Goal: Information Seeking & Learning: Learn about a topic

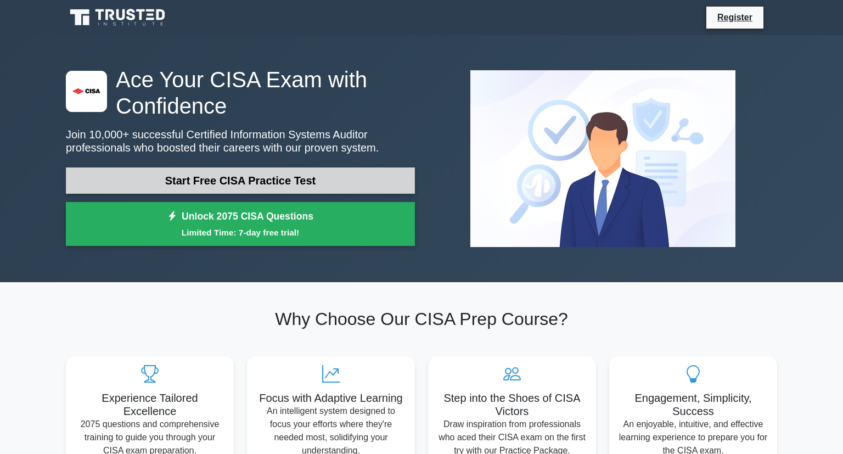
click at [247, 180] on link "Start Free CISA Practice Test" at bounding box center [240, 180] width 349 height 26
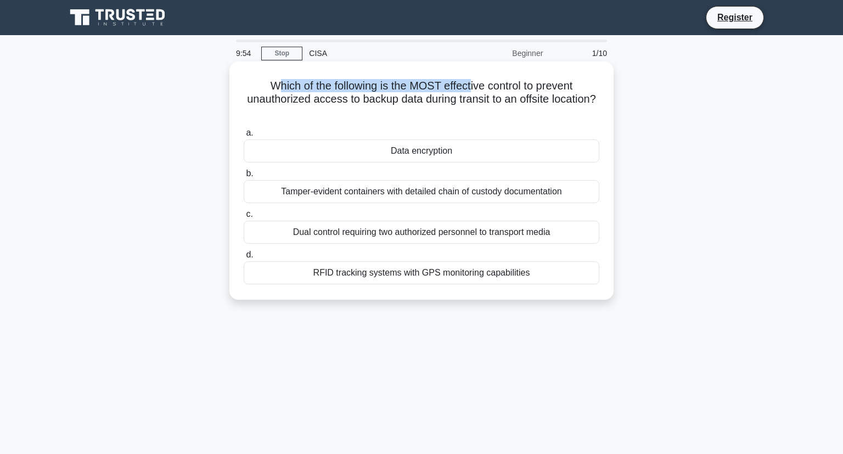
drag, startPoint x: 276, startPoint y: 88, endPoint x: 470, endPoint y: 91, distance: 194.4
click at [470, 91] on h5 "Which of the following is the MOST effective control to prevent unauthorized ac…" at bounding box center [422, 99] width 358 height 41
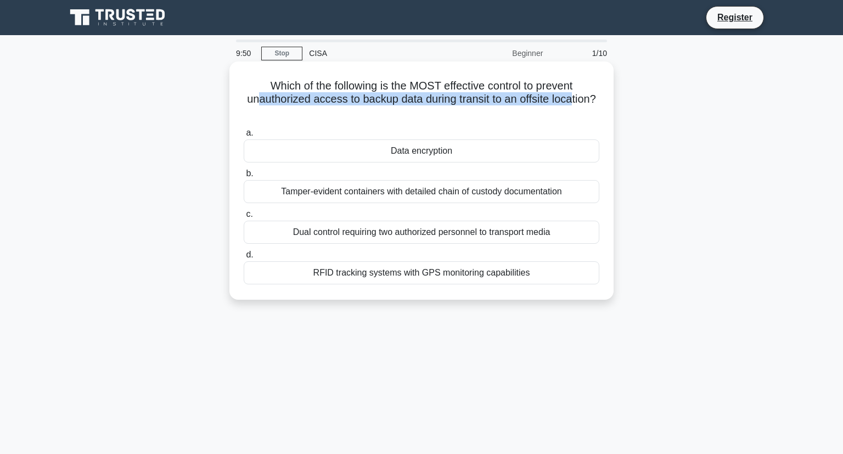
drag, startPoint x: 258, startPoint y: 99, endPoint x: 570, endPoint y: 101, distance: 312.4
click at [570, 101] on h5 "Which of the following is the MOST effective control to prevent unauthorized ac…" at bounding box center [422, 99] width 358 height 41
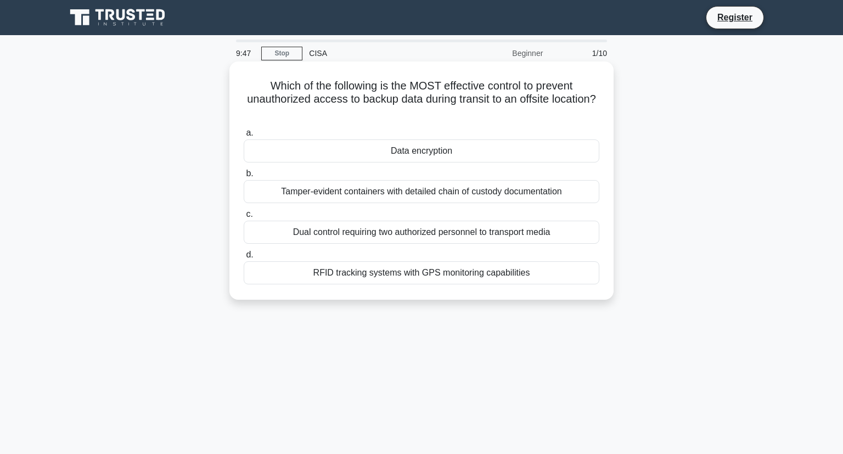
click at [456, 150] on div "Data encryption" at bounding box center [422, 150] width 356 height 23
click at [244, 137] on input "a. Data encryption" at bounding box center [244, 133] width 0 height 7
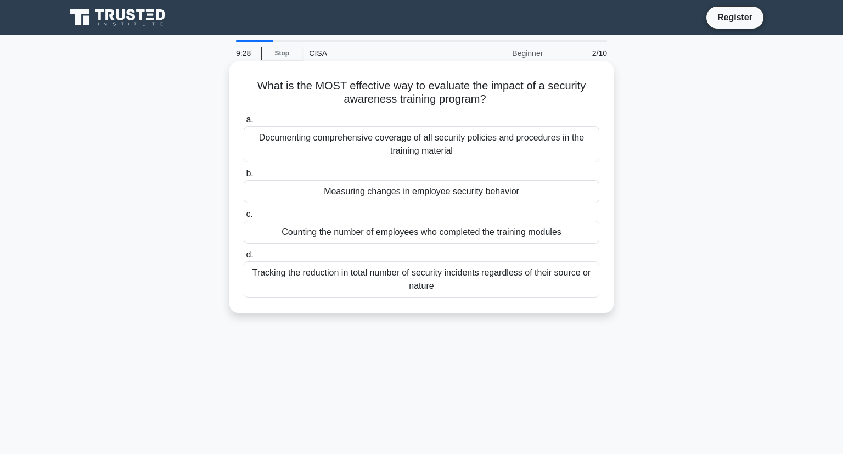
click at [439, 276] on div "Tracking the reduction in total number of security incidents regardless of thei…" at bounding box center [422, 279] width 356 height 36
click at [244, 259] on input "d. Tracking the reduction in total number of security incidents regardless of t…" at bounding box center [244, 254] width 0 height 7
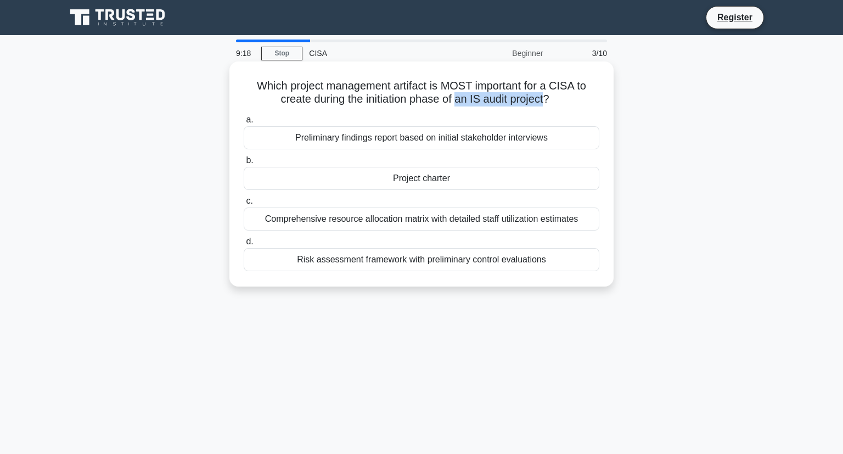
drag, startPoint x: 456, startPoint y: 102, endPoint x: 544, endPoint y: 104, distance: 87.3
click at [544, 104] on h5 "Which project management artifact is MOST important for a CISA to create during…" at bounding box center [422, 92] width 358 height 27
click at [428, 181] on div "Project charter" at bounding box center [422, 178] width 356 height 23
click at [244, 164] on input "b. Project charter" at bounding box center [244, 160] width 0 height 7
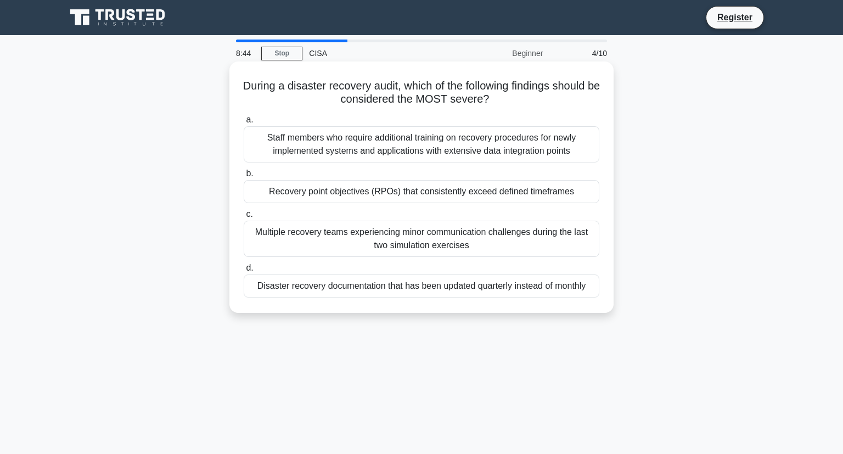
click at [431, 289] on div "Disaster recovery documentation that has been updated quarterly instead of mont…" at bounding box center [422, 286] width 356 height 23
click at [244, 272] on input "d. Disaster recovery documentation that has been updated quarterly instead of m…" at bounding box center [244, 268] width 0 height 7
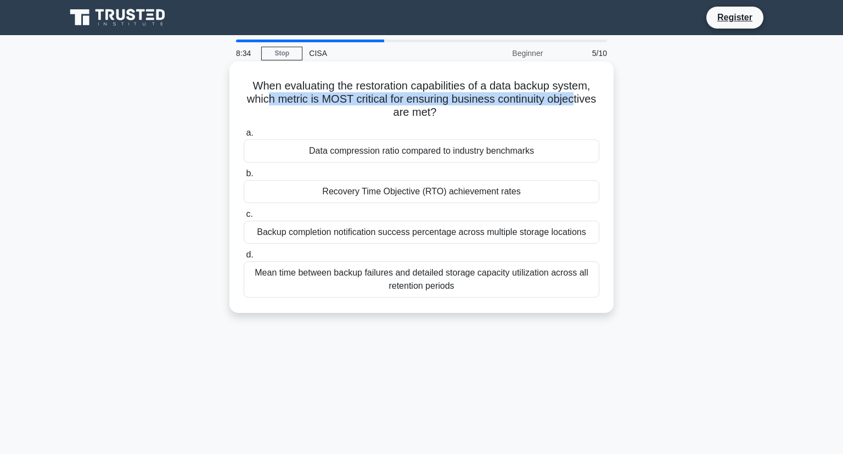
drag, startPoint x: 274, startPoint y: 99, endPoint x: 574, endPoint y: 94, distance: 300.4
click at [574, 94] on h5 "When evaluating the restoration capabilities of a data backup system, which met…" at bounding box center [422, 99] width 358 height 41
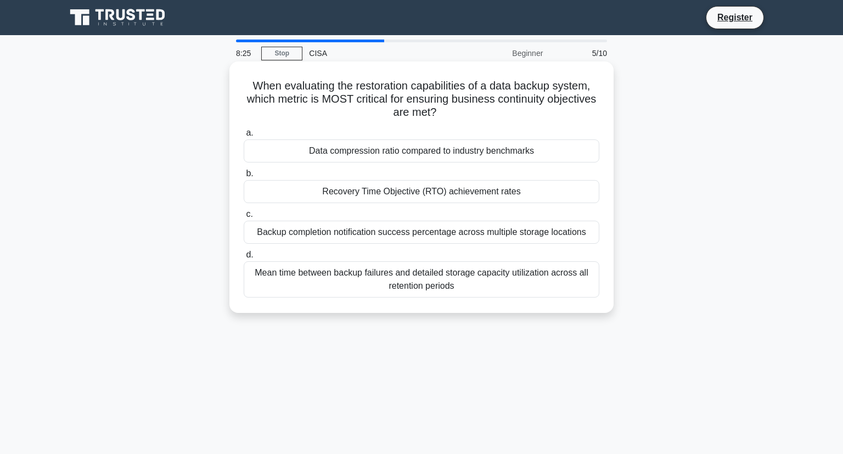
click at [424, 195] on div "Recovery Time Objective (RTO) achievement rates" at bounding box center [422, 191] width 356 height 23
click at [244, 177] on input "b. Recovery Time Objective (RTO) achievement rates" at bounding box center [244, 173] width 0 height 7
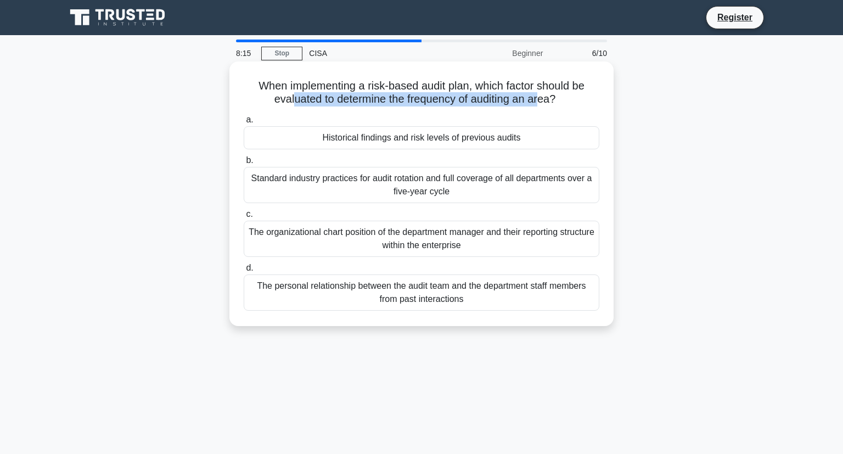
drag, startPoint x: 295, startPoint y: 100, endPoint x: 539, endPoint y: 98, distance: 244.3
click at [539, 98] on h5 "When implementing a risk-based audit plan, which factor should be evaluated to …" at bounding box center [422, 92] width 358 height 27
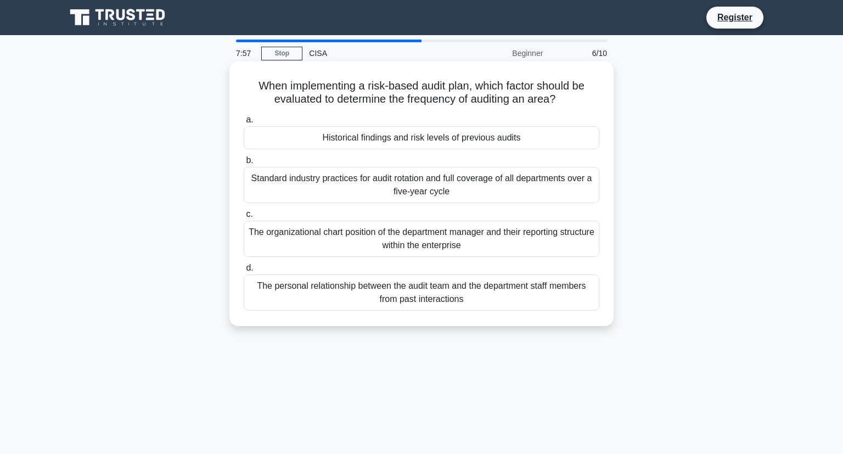
click at [402, 295] on div "The personal relationship between the audit team and the department staff membe…" at bounding box center [422, 293] width 356 height 36
click at [244, 272] on input "d. The personal relationship between the audit team and the department staff me…" at bounding box center [244, 268] width 0 height 7
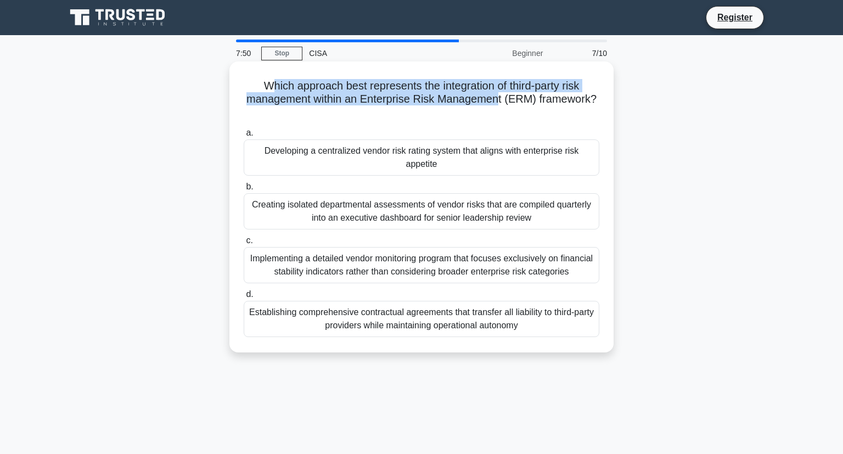
drag, startPoint x: 272, startPoint y: 86, endPoint x: 497, endPoint y: 103, distance: 225.8
click at [497, 103] on h5 "Which approach best represents the integration of third-party risk management w…" at bounding box center [422, 99] width 358 height 41
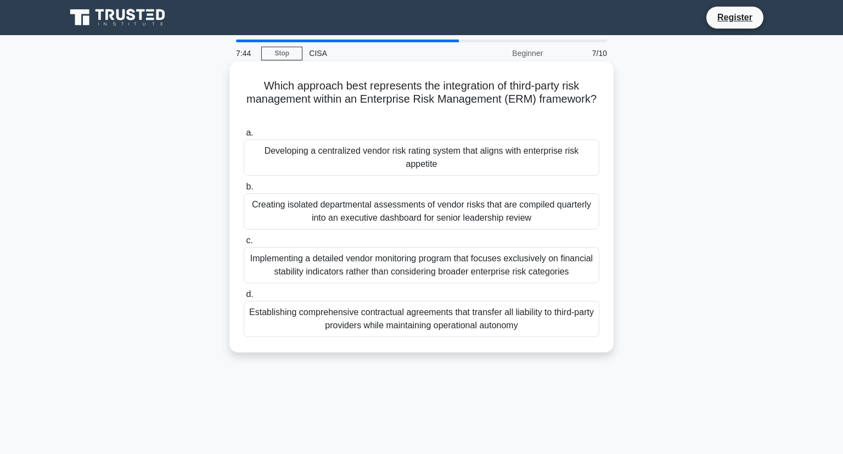
click at [407, 268] on div "Implementing a detailed vendor monitoring program that focuses exclusively on f…" at bounding box center [422, 265] width 356 height 36
click at [244, 244] on input "c. Implementing a detailed vendor monitoring program that focuses exclusively o…" at bounding box center [244, 240] width 0 height 7
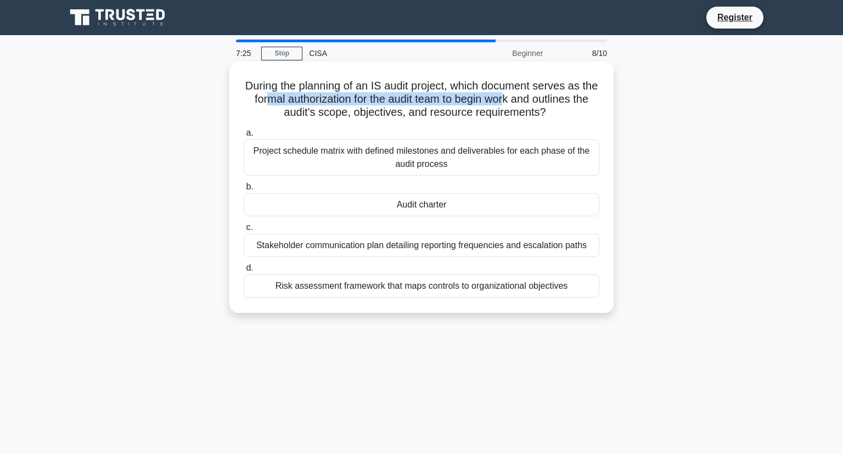
drag, startPoint x: 266, startPoint y: 100, endPoint x: 509, endPoint y: 99, distance: 242.7
click at [509, 99] on h5 "During the planning of an IS audit project, which document serves as the formal…" at bounding box center [422, 99] width 358 height 41
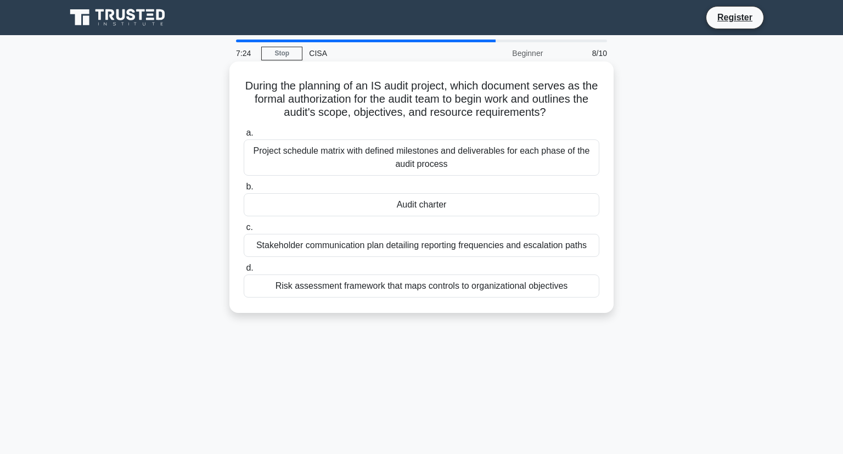
click at [438, 204] on div "Audit charter" at bounding box center [422, 204] width 356 height 23
click at [244, 191] on input "b. Audit charter" at bounding box center [244, 186] width 0 height 7
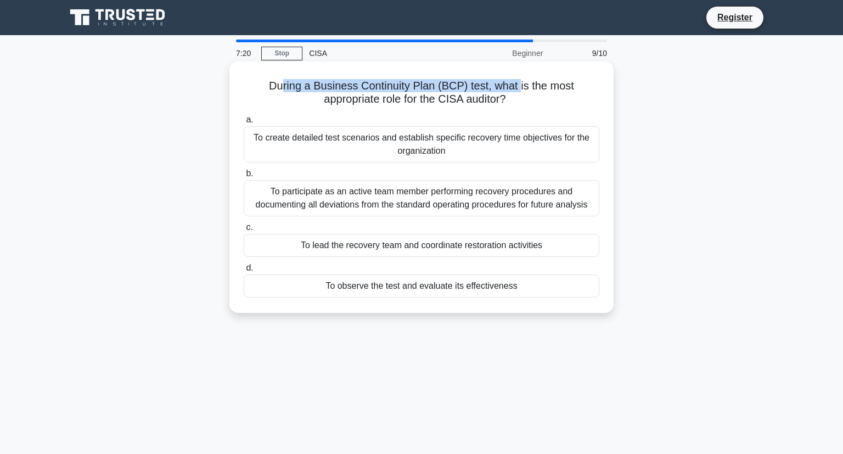
drag, startPoint x: 259, startPoint y: 86, endPoint x: 487, endPoint y: 87, distance: 228.4
click at [487, 87] on h5 "During a Business Continuity Plan (BCP) test, what is the most appropriate role…" at bounding box center [422, 92] width 358 height 27
click at [425, 102] on h5 "During a Business Continuity Plan (BCP) test, what is the most appropriate role…" at bounding box center [422, 92] width 358 height 27
click at [429, 286] on div "To observe the test and evaluate its effectiveness" at bounding box center [422, 286] width 356 height 23
click at [244, 272] on input "d. To observe the test and evaluate its effectiveness" at bounding box center [244, 268] width 0 height 7
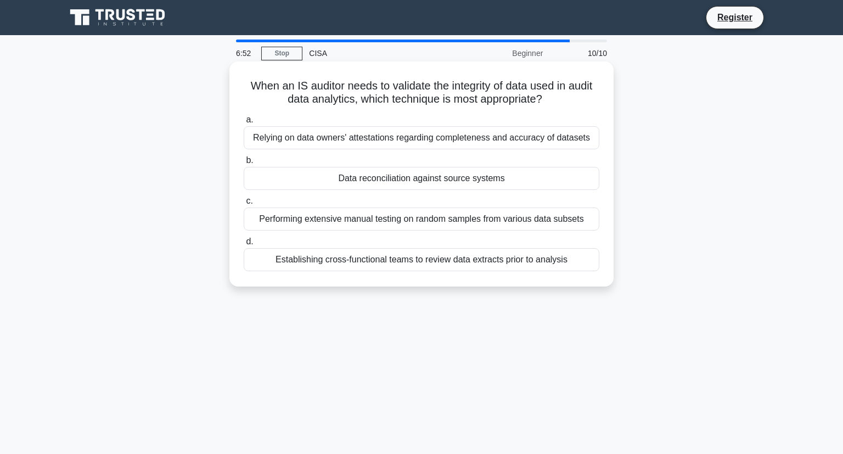
click at [408, 177] on div "Data reconciliation against source systems" at bounding box center [422, 178] width 356 height 23
click at [244, 164] on input "b. Data reconciliation against source systems" at bounding box center [244, 160] width 0 height 7
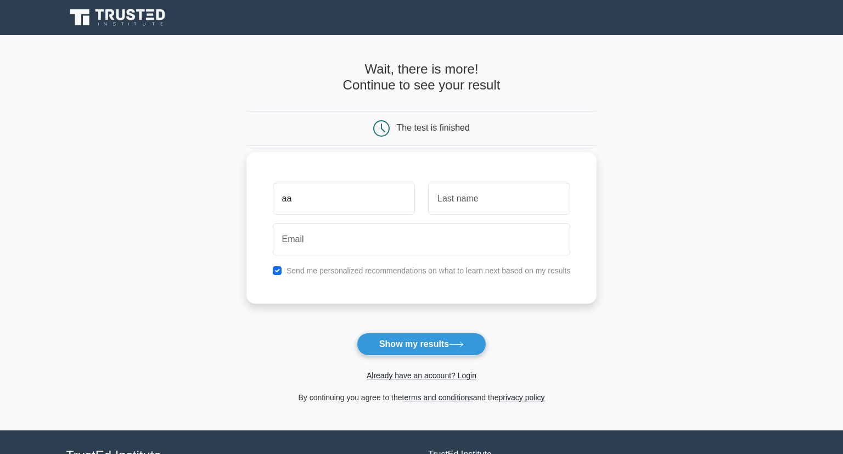
type input "aa"
click at [440, 205] on input "text" at bounding box center [499, 199] width 142 height 32
type input "aaaa"
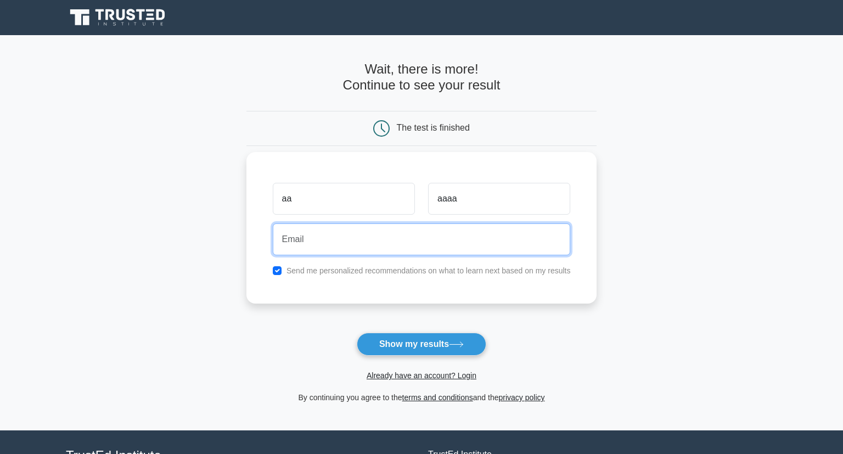
click at [388, 240] on input "email" at bounding box center [422, 239] width 298 height 32
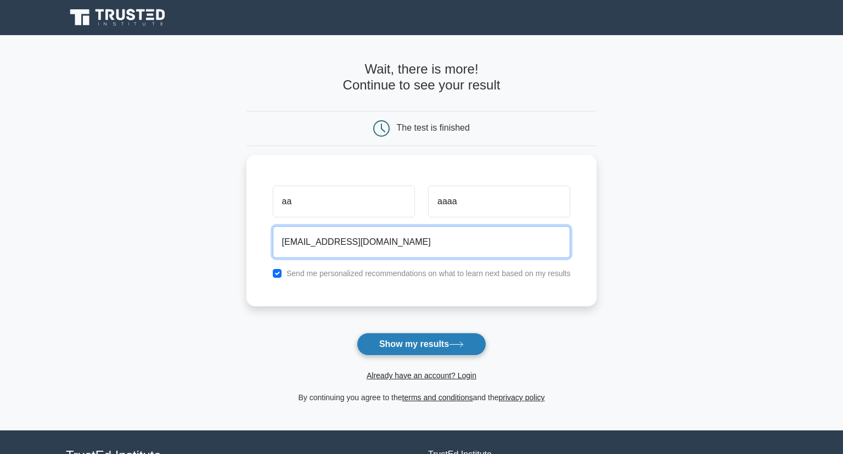
type input "[EMAIL_ADDRESS][DOMAIN_NAME]"
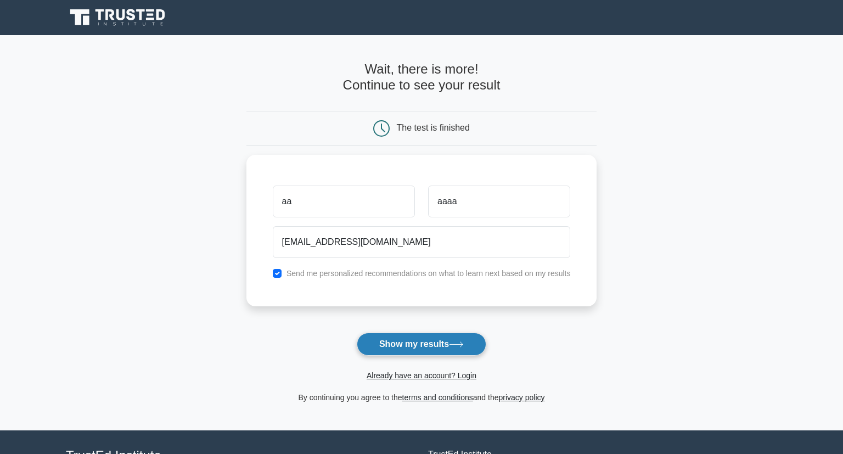
click at [426, 348] on button "Show my results" at bounding box center [422, 344] width 130 height 23
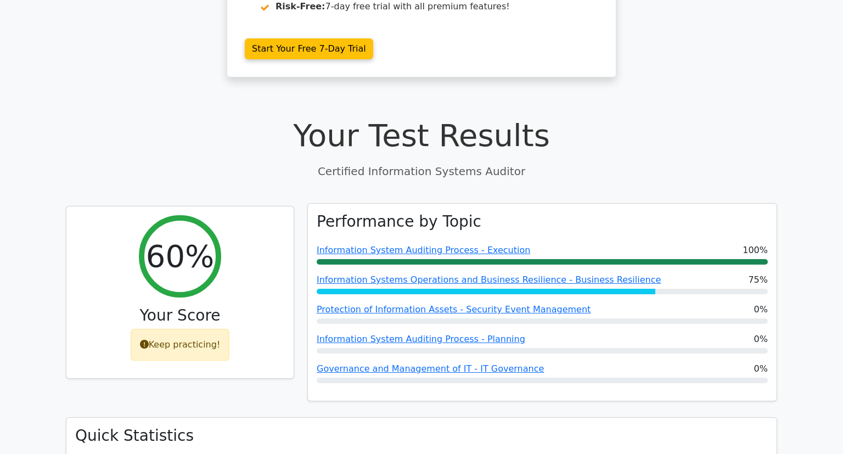
scroll to position [290, 0]
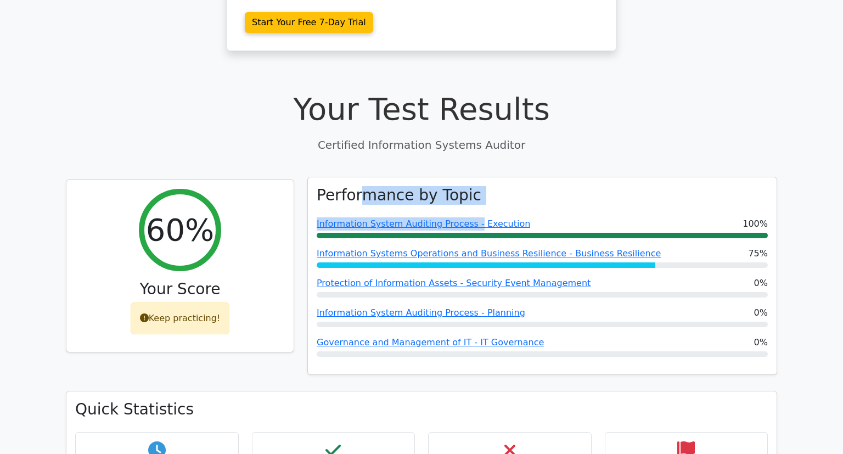
drag, startPoint x: 355, startPoint y: 184, endPoint x: 464, endPoint y: 180, distance: 109.9
click at [464, 180] on div "Performance by Topic Information System Auditing Process - Execution 100% Infor…" at bounding box center [542, 276] width 469 height 198
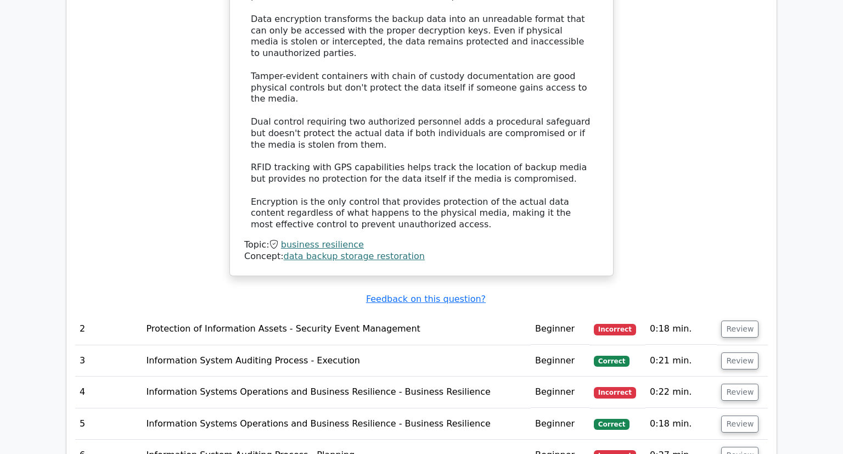
scroll to position [1217, 0]
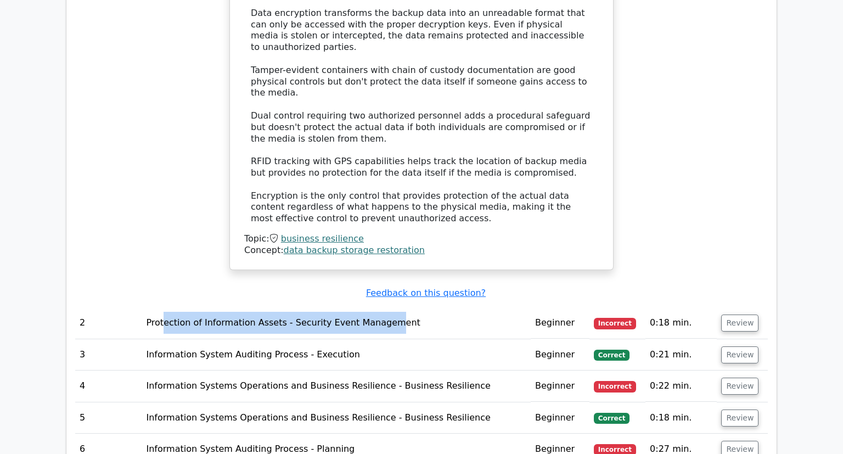
drag, startPoint x: 163, startPoint y: 267, endPoint x: 377, endPoint y: 267, distance: 214.1
click at [377, 307] on td "Protection of Information Assets - Security Event Management" at bounding box center [336, 322] width 389 height 31
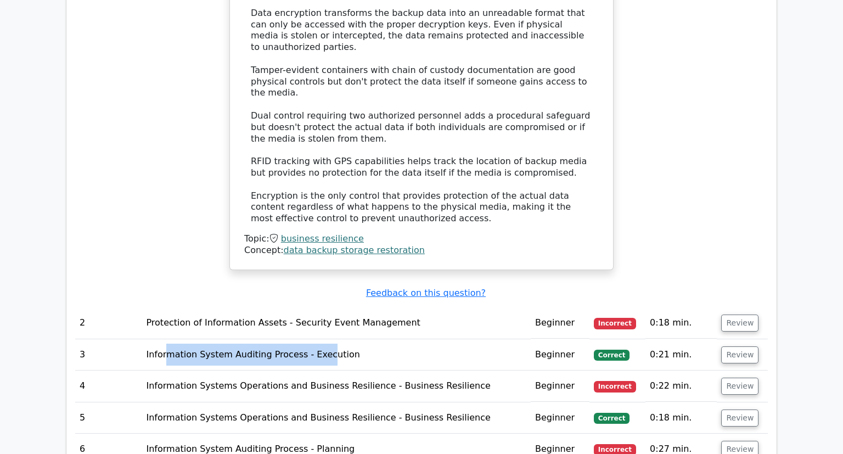
drag, startPoint x: 167, startPoint y: 309, endPoint x: 315, endPoint y: 305, distance: 147.7
click at [315, 339] on td "Information System Auditing Process - Execution" at bounding box center [336, 354] width 389 height 31
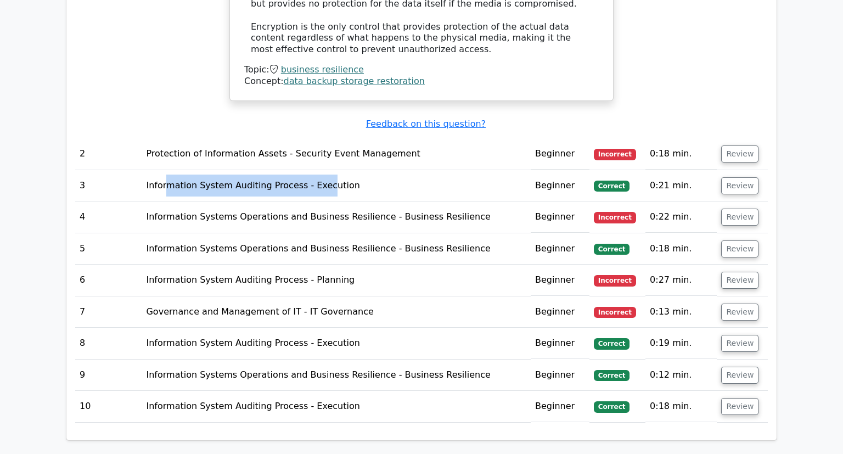
scroll to position [1449, 0]
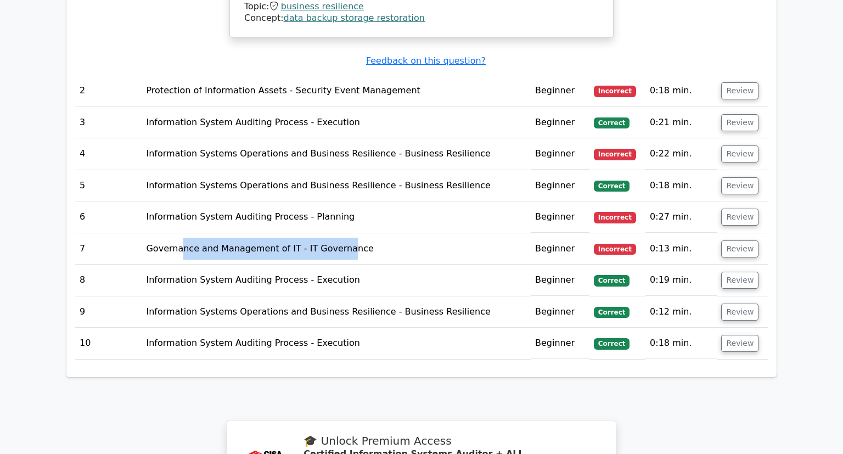
drag, startPoint x: 181, startPoint y: 193, endPoint x: 333, endPoint y: 194, distance: 152.1
click at [333, 233] on td "Governance and Management of IT - IT Governance" at bounding box center [336, 248] width 389 height 31
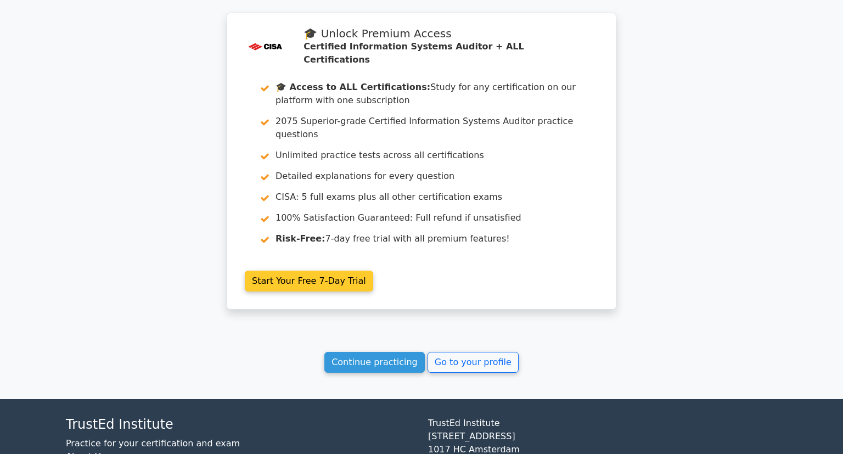
scroll to position [1860, 0]
